Goal: Task Accomplishment & Management: Complete application form

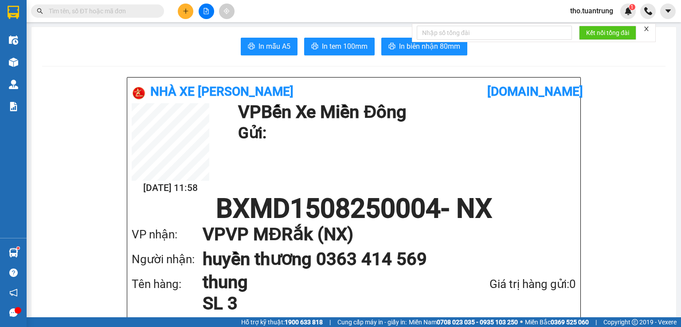
click at [194, 11] on div at bounding box center [206, 12] width 66 height 16
click at [181, 15] on button at bounding box center [186, 12] width 16 height 16
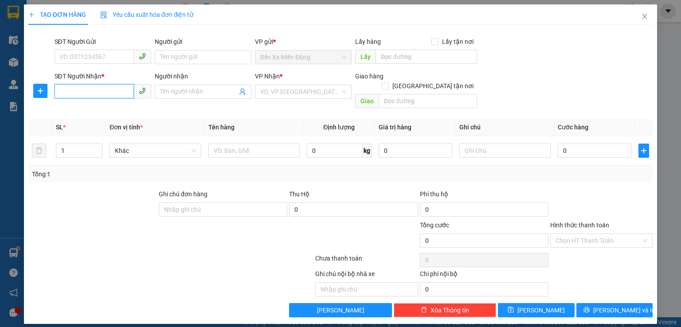
click at [100, 90] on input "SĐT Người Nhận *" at bounding box center [94, 91] width 79 height 14
click at [137, 108] on div "0337725582 - huệ mỹ" at bounding box center [103, 110] width 86 height 10
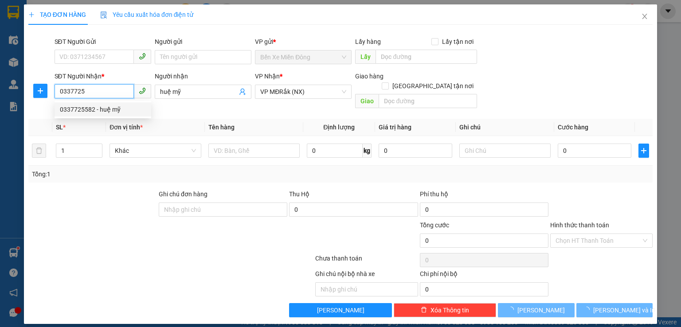
type input "0337725582"
type input "huệ mỹ"
type input "100.000"
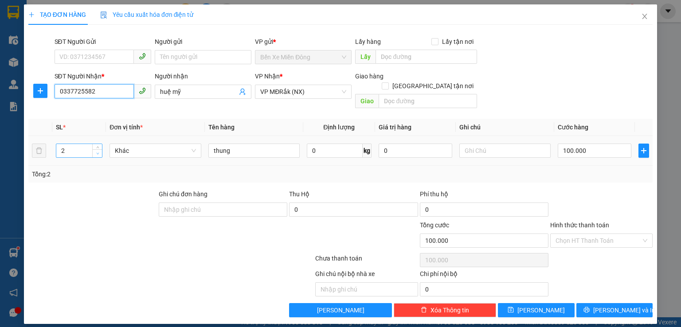
type input "0337725582"
type input "1"
click at [100, 151] on span "down" at bounding box center [97, 153] width 5 height 5
click at [601, 144] on input "100.000" at bounding box center [595, 151] width 74 height 14
type input "5"
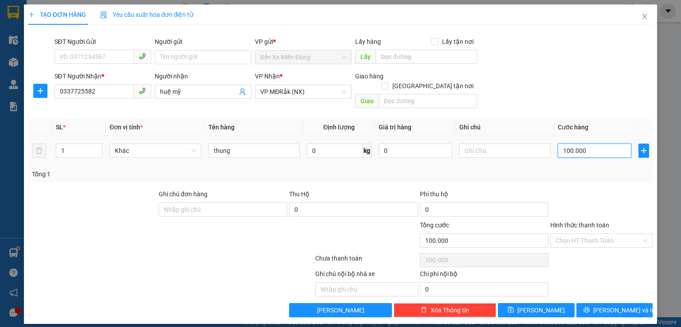
type input "5"
type input "50"
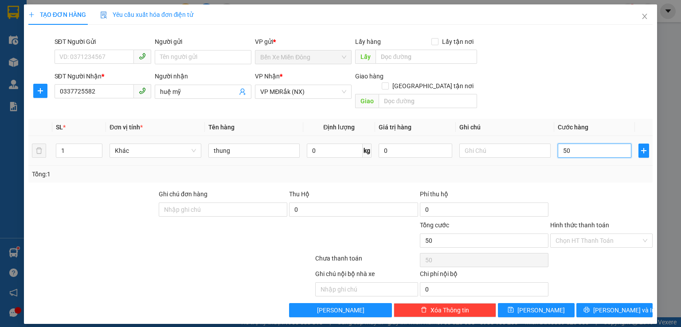
type input "500"
type input "5.000"
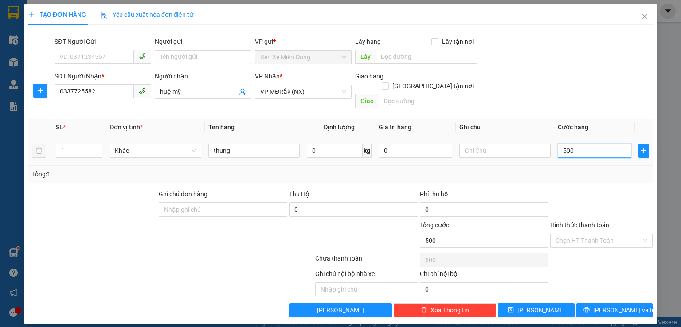
type input "5.000"
type input "50.000"
click at [634, 303] on button "[PERSON_NAME] và In" at bounding box center [614, 310] width 77 height 14
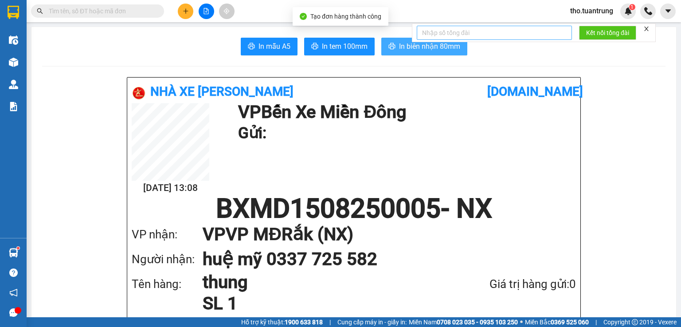
drag, startPoint x: 415, startPoint y: 47, endPoint x: 456, endPoint y: 38, distance: 41.7
click at [415, 47] on span "In biên nhận 80mm" at bounding box center [429, 46] width 61 height 11
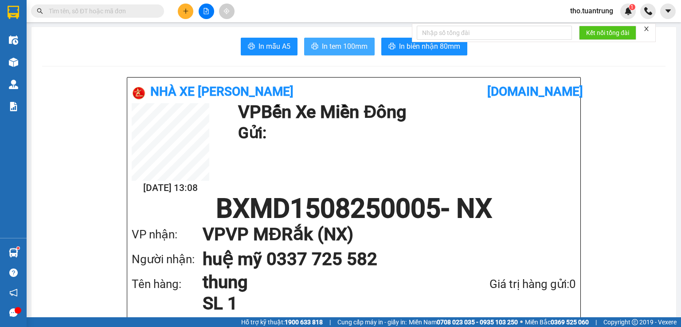
click at [317, 40] on button "In tem 100mm" at bounding box center [339, 47] width 70 height 18
click at [181, 8] on button at bounding box center [186, 12] width 16 height 16
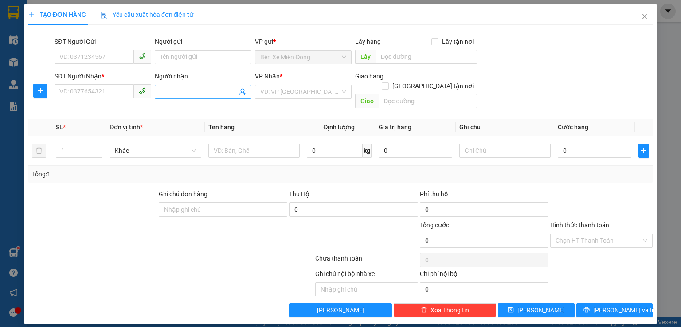
click at [189, 90] on input "Người nhận" at bounding box center [198, 92] width 77 height 10
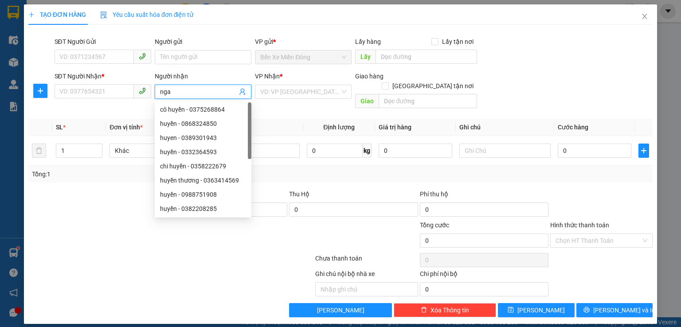
type input "ngan"
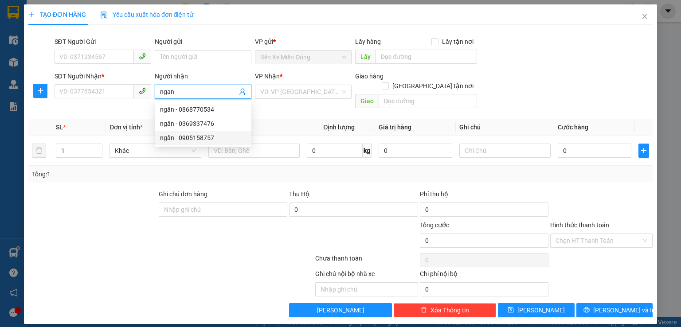
click at [241, 141] on div "ngần - 0905158757" at bounding box center [203, 138] width 86 height 10
type input "0905158757"
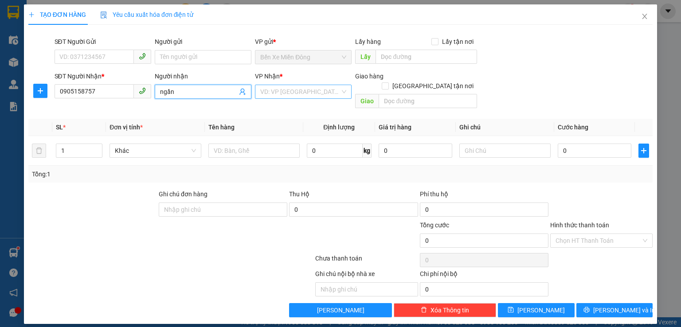
type input "ngần"
click at [278, 87] on input "search" at bounding box center [300, 91] width 80 height 13
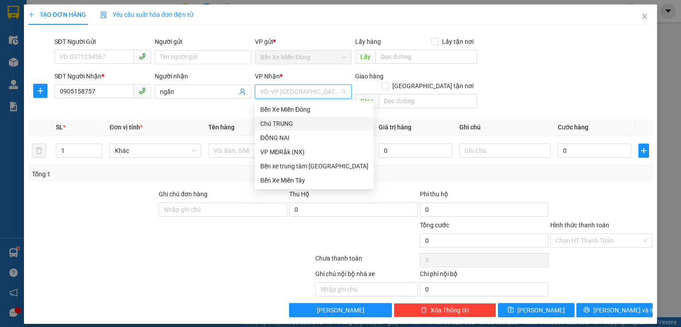
click at [278, 125] on div "Chú TRUNG" at bounding box center [314, 124] width 108 height 10
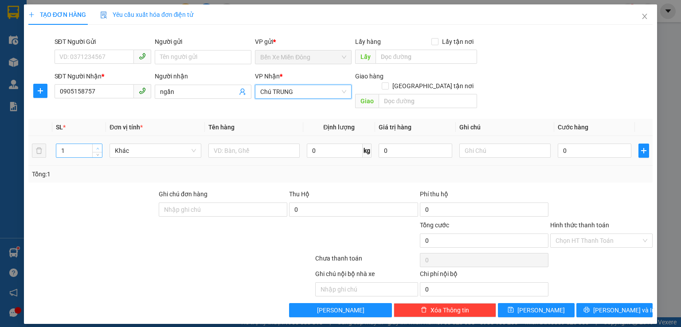
type input "2"
click at [95, 144] on span "Increase Value" at bounding box center [97, 148] width 10 height 8
click at [227, 144] on input "text" at bounding box center [253, 151] width 91 height 14
type input "bao"
click at [583, 146] on input "0" at bounding box center [595, 151] width 74 height 14
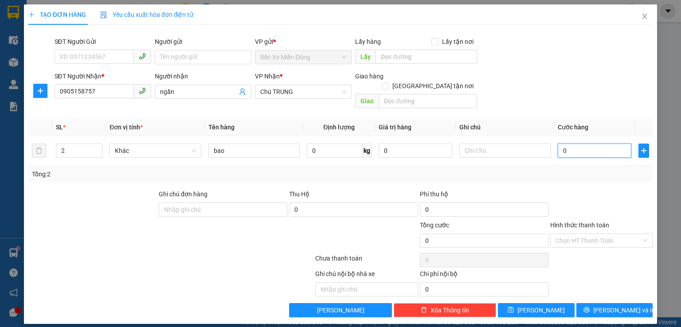
type input "1"
type input "18"
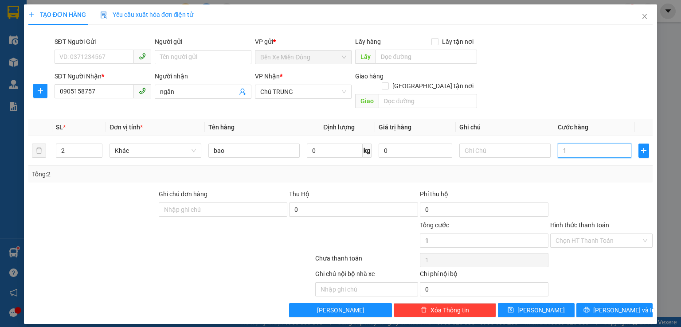
type input "18"
type input "180"
type input "1.800"
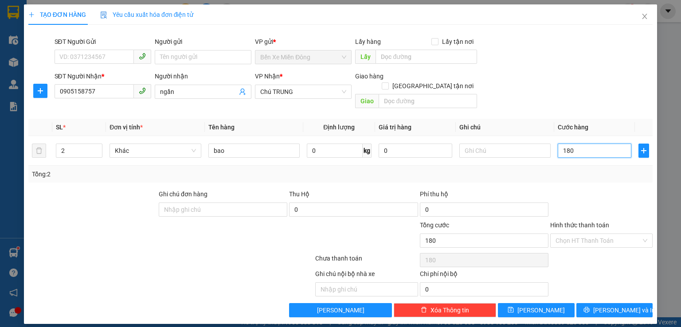
type input "1.800"
type input "18.000"
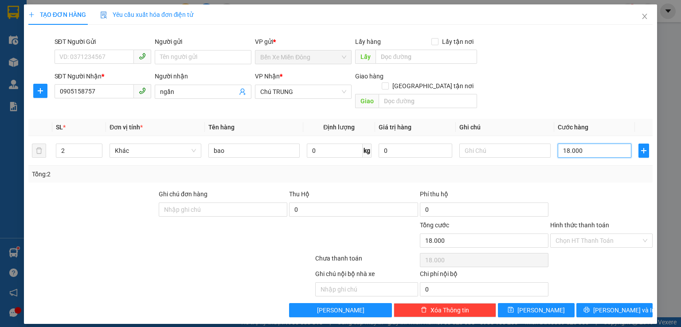
type input "180.000"
click at [622, 305] on span "[PERSON_NAME] và In" at bounding box center [624, 310] width 62 height 10
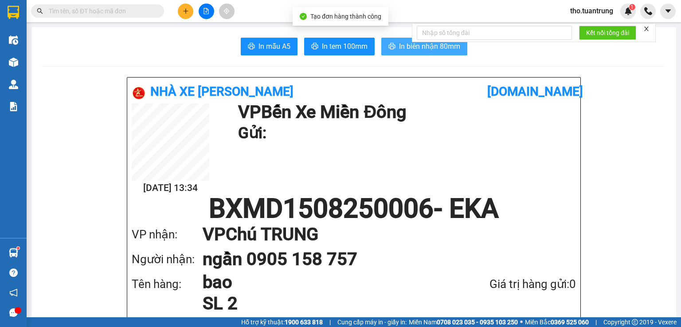
click at [411, 45] on span "In biên nhận 80mm" at bounding box center [429, 46] width 61 height 11
click at [132, 48] on div "In mẫu A5 In tem 100mm In biên nhận 80mm" at bounding box center [353, 47] width 623 height 18
